Goal: Find specific page/section: Find specific page/section

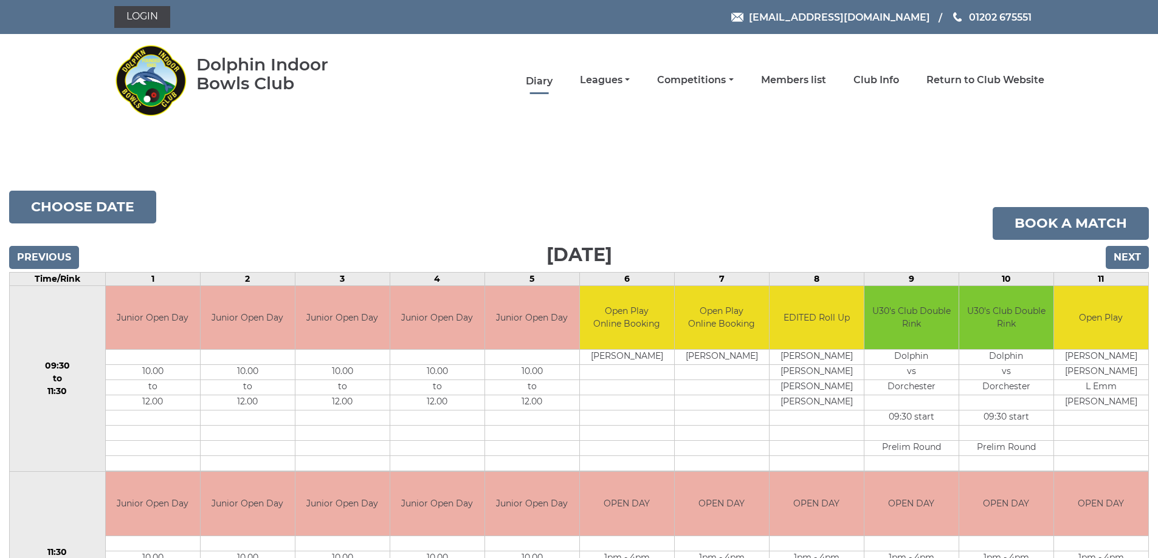
click at [526, 88] on link "Diary" at bounding box center [539, 81] width 27 height 13
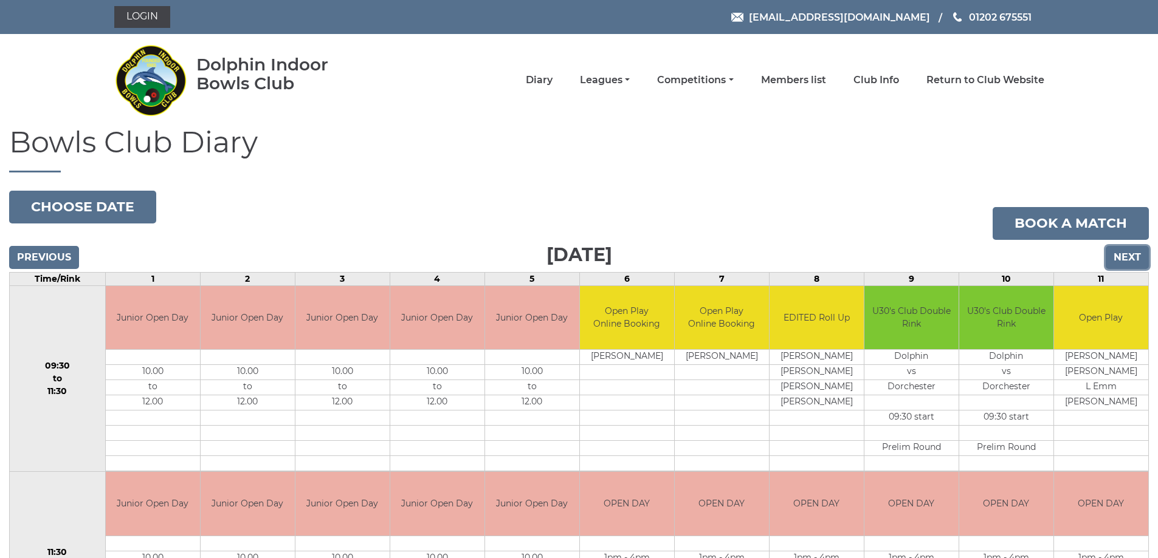
click at [1117, 258] on input "Next" at bounding box center [1126, 257] width 43 height 23
